Goal: Transaction & Acquisition: Download file/media

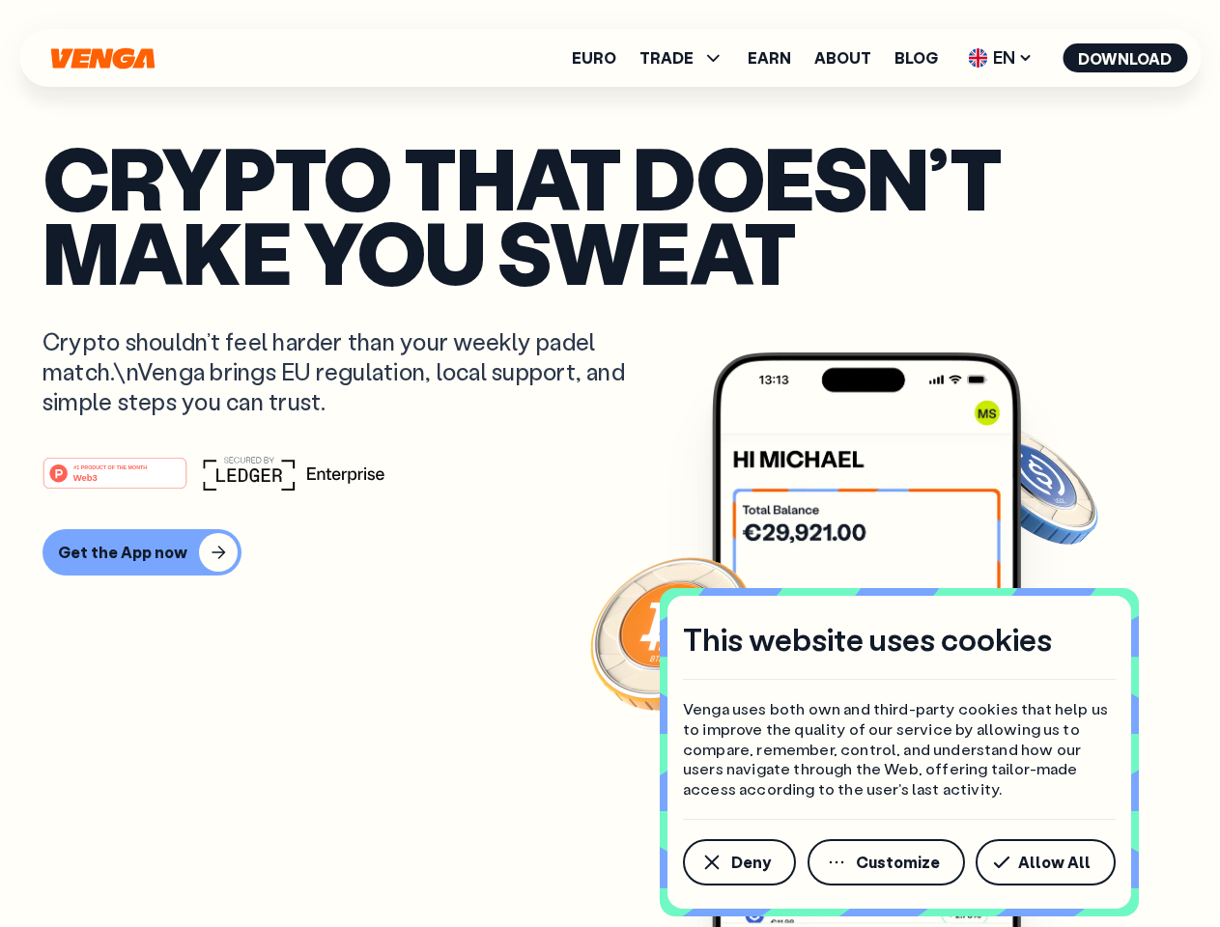
click at [610, 464] on div "#1 PRODUCT OF THE MONTH Web3" at bounding box center [610, 473] width 1135 height 35
click at [738, 863] on span "Deny" at bounding box center [751, 862] width 40 height 15
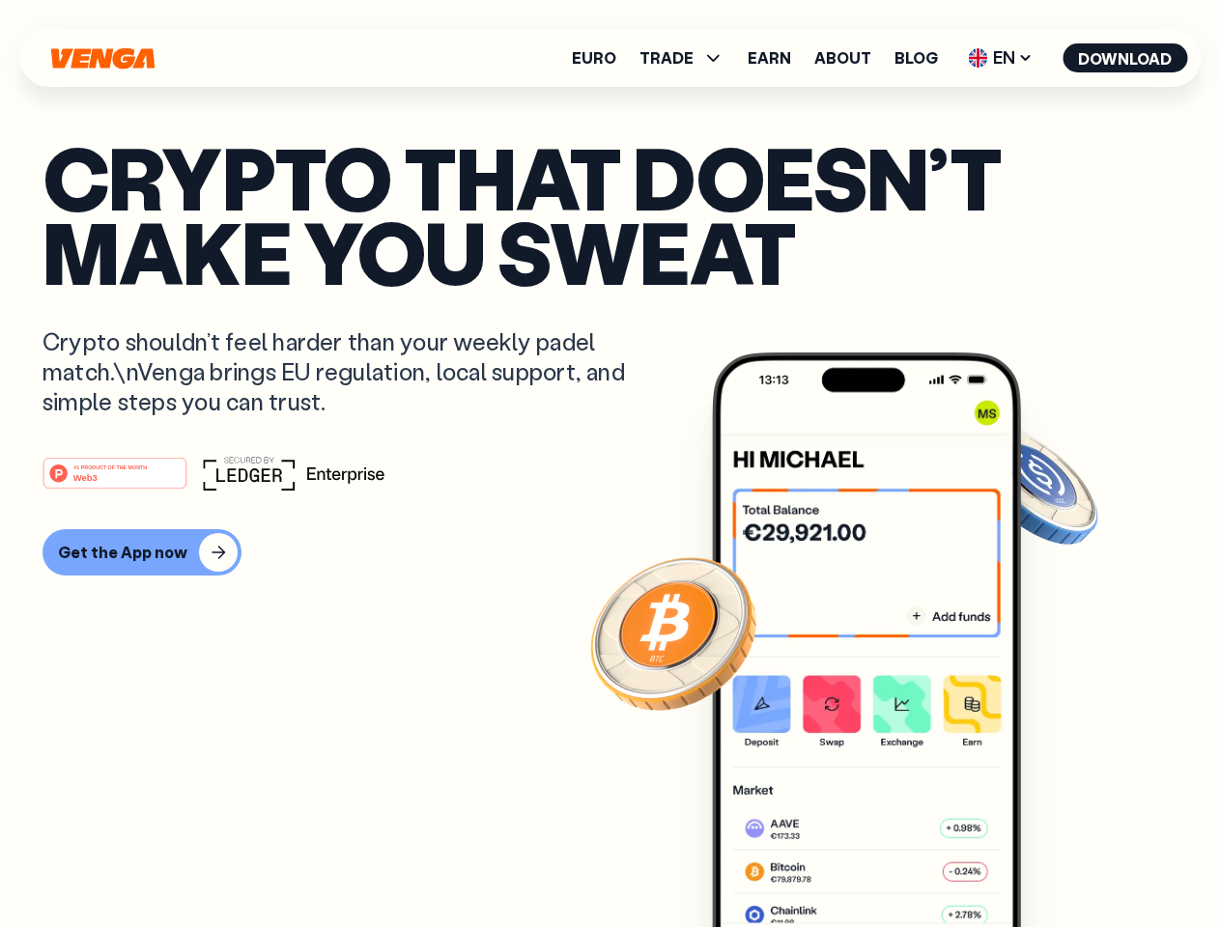
click at [888, 863] on img at bounding box center [866, 676] width 309 height 647
click at [1049, 863] on article "Crypto that doesn’t make you sweat Crypto shouldn’t feel harder than your weekl…" at bounding box center [610, 502] width 1135 height 725
click at [688, 58] on span "TRADE" at bounding box center [667, 57] width 54 height 15
click at [1001, 58] on span "EN" at bounding box center [1000, 58] width 78 height 31
click at [1125, 58] on button "Download" at bounding box center [1125, 57] width 125 height 29
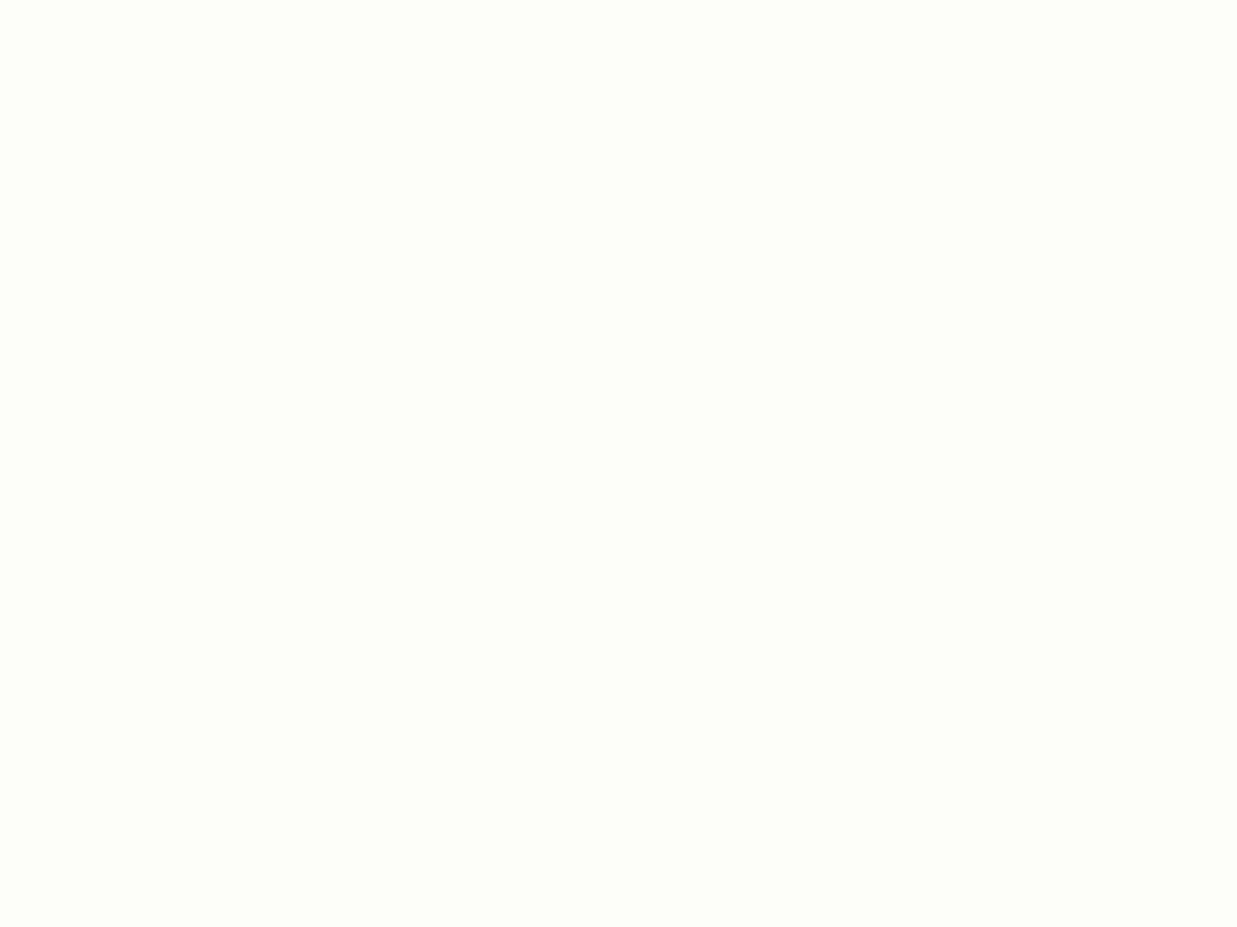
click at [610, 0] on html "This website uses cookies Venga uses both own and third-party cookies that help…" at bounding box center [618, 0] width 1237 height 0
click at [139, 0] on html "This website uses cookies Venga uses both own and third-party cookies that help…" at bounding box center [618, 0] width 1237 height 0
click at [118, 0] on html "This website uses cookies Venga uses both own and third-party cookies that help…" at bounding box center [618, 0] width 1237 height 0
